Goal: Information Seeking & Learning: Find specific fact

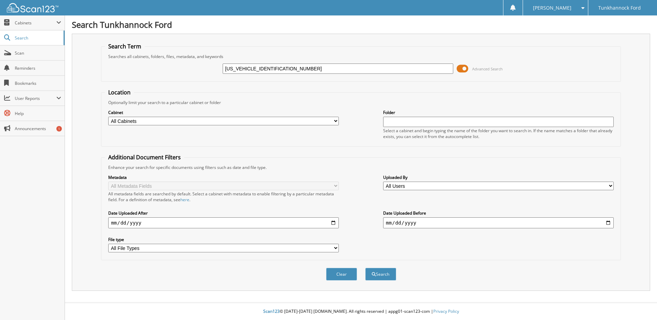
type input "[US_VEHICLE_IDENTIFICATION_NUMBER]"
click at [365, 268] on button "Search" at bounding box center [380, 274] width 31 height 13
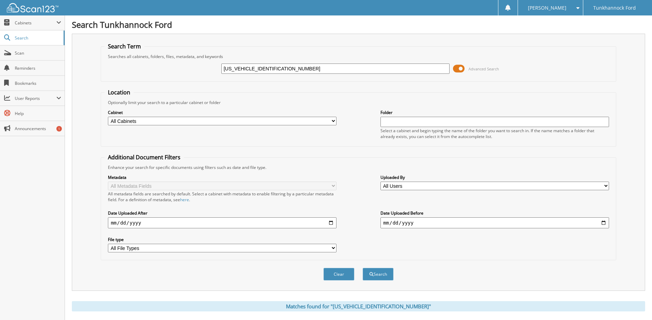
drag, startPoint x: 281, startPoint y: 70, endPoint x: 151, endPoint y: 70, distance: 129.6
click at [151, 70] on div "[US_VEHICLE_IDENTIFICATION_NUMBER] Advanced Search" at bounding box center [359, 68] width 508 height 19
type input "134326"
click at [363, 268] on button "Search" at bounding box center [378, 274] width 31 height 13
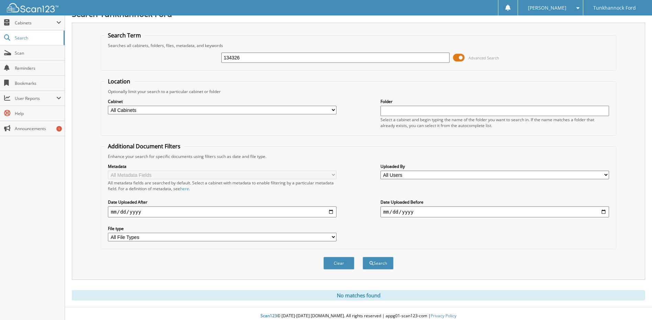
scroll to position [16, 0]
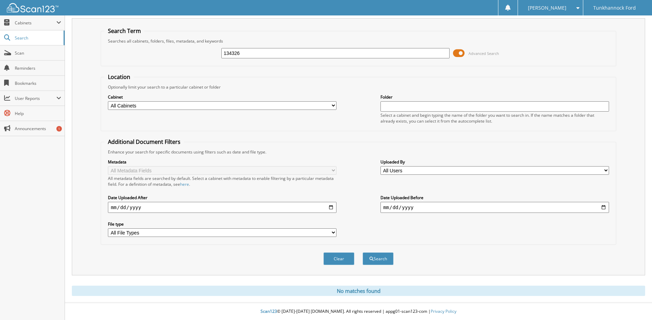
drag, startPoint x: 283, startPoint y: 54, endPoint x: 172, endPoint y: 54, distance: 111.4
click at [176, 53] on div "134326 Advanced Search" at bounding box center [359, 53] width 508 height 19
paste input "[US_VEHICLE_IDENTIFICATION_NUMBER]"
type input "[US_VEHICLE_IDENTIFICATION_NUMBER]"
click at [363, 253] on button "Search" at bounding box center [378, 259] width 31 height 13
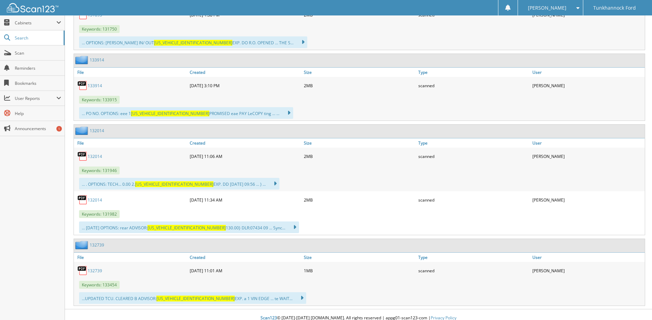
scroll to position [373, 0]
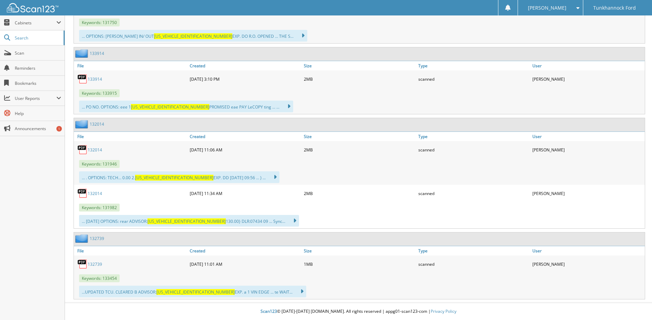
click at [96, 78] on link "133914" at bounding box center [95, 79] width 14 height 6
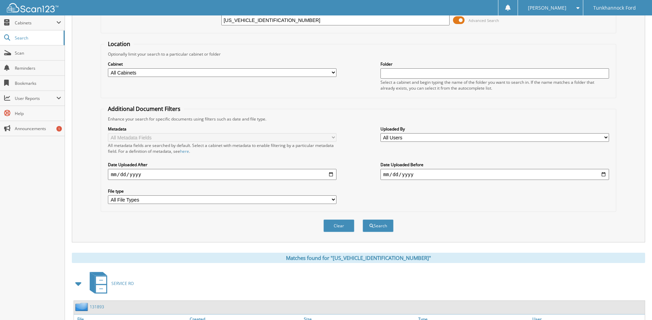
scroll to position [0, 0]
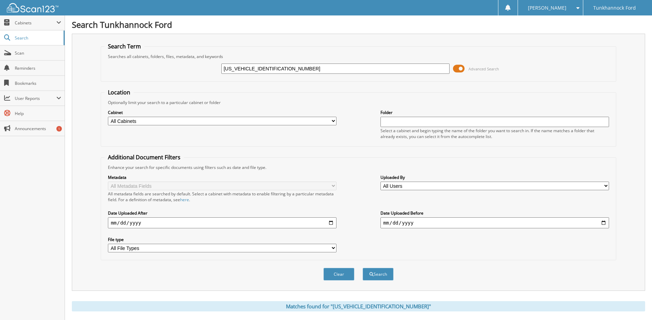
drag, startPoint x: 283, startPoint y: 71, endPoint x: 133, endPoint y: 68, distance: 150.3
click at [136, 68] on div "2FMPK3J90MBA03049 Advanced Search" at bounding box center [359, 68] width 508 height 19
type input "134326"
click at [363, 268] on button "Search" at bounding box center [378, 274] width 31 height 13
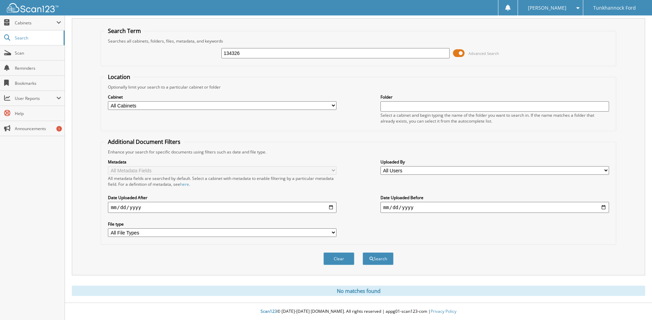
click at [467, 90] on div "Cabinet All Cabinets PARTS POMPEY REWARDS SERVICE RO Needs Filing Folder" at bounding box center [359, 108] width 508 height 37
click at [463, 105] on input "text" at bounding box center [495, 106] width 229 height 10
drag, startPoint x: 433, startPoint y: 84, endPoint x: 434, endPoint y: 69, distance: 15.1
click at [434, 84] on div "Optionally limit your search to a particular cabinet or folder" at bounding box center [359, 87] width 508 height 6
click at [435, 68] on form "Search Term Searches all cabinets, folders, files, metadata, and keywords 13432…" at bounding box center [358, 150] width 515 height 246
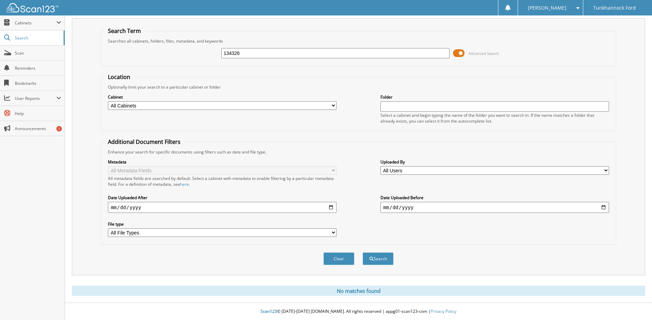
click at [250, 54] on input "134326" at bounding box center [335, 53] width 229 height 10
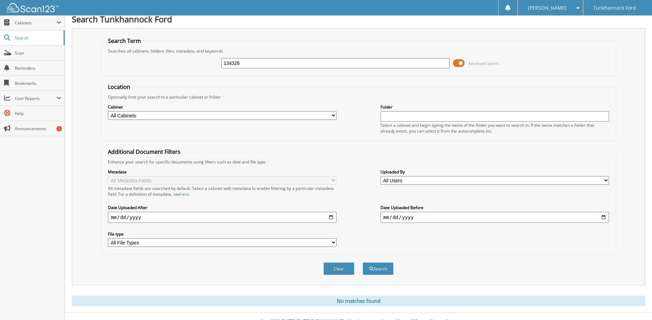
scroll to position [0, 0]
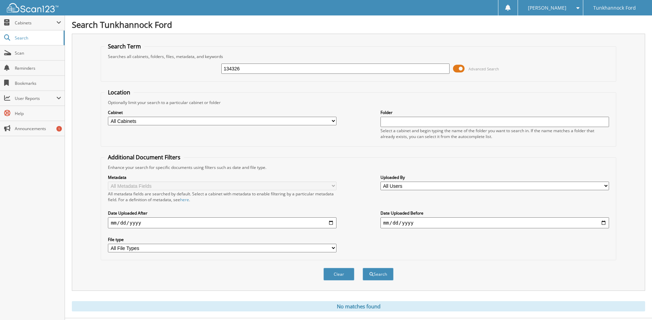
click at [406, 30] on h1 "Search Tunkhannock Ford" at bounding box center [358, 24] width 573 height 11
